Goal: Navigation & Orientation: Find specific page/section

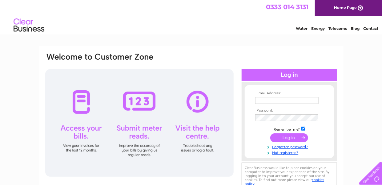
type input "[EMAIL_ADDRESS][DOMAIN_NAME]"
click at [286, 137] on input "submit" at bounding box center [289, 138] width 38 height 9
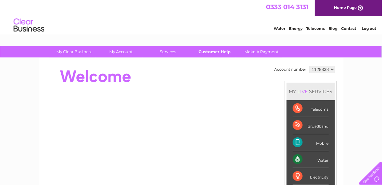
click at [214, 51] on link "Customer Help" at bounding box center [214, 51] width 51 height 11
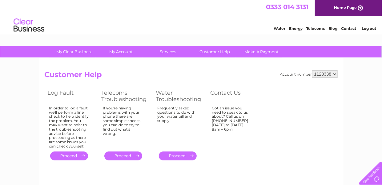
click at [367, 28] on link "Log out" at bounding box center [369, 28] width 14 height 5
